Goal: Task Accomplishment & Management: Check status

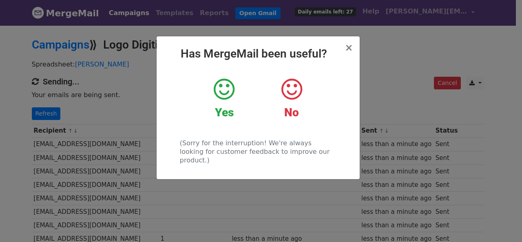
click at [60, 116] on div "× Has MergeMail been useful? Yes No (Sorry for the interruption! We're always l…" at bounding box center [261, 132] width 522 height 217
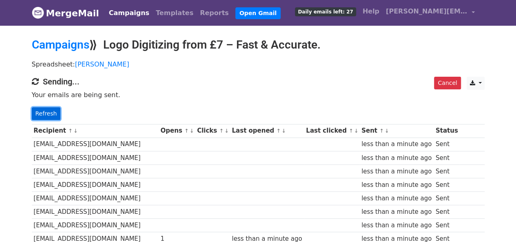
click at [42, 115] on link "Refresh" at bounding box center [46, 113] width 29 height 13
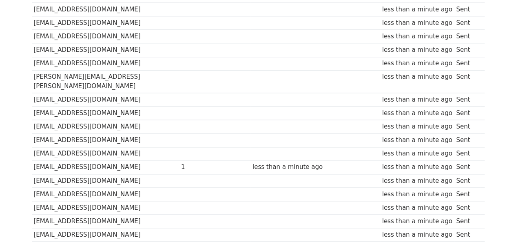
scroll to position [633, 0]
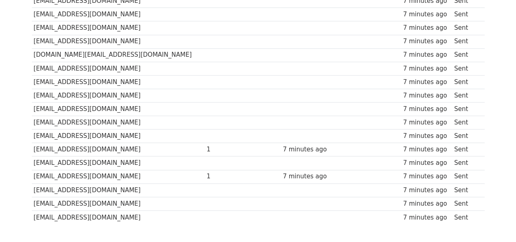
scroll to position [633, 0]
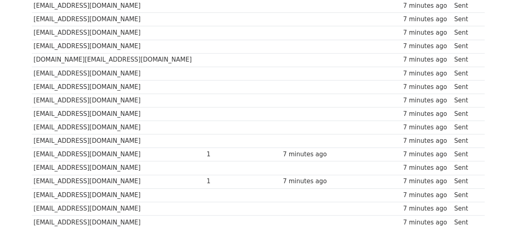
scroll to position [633, 0]
